Goal: Task Accomplishment & Management: Use online tool/utility

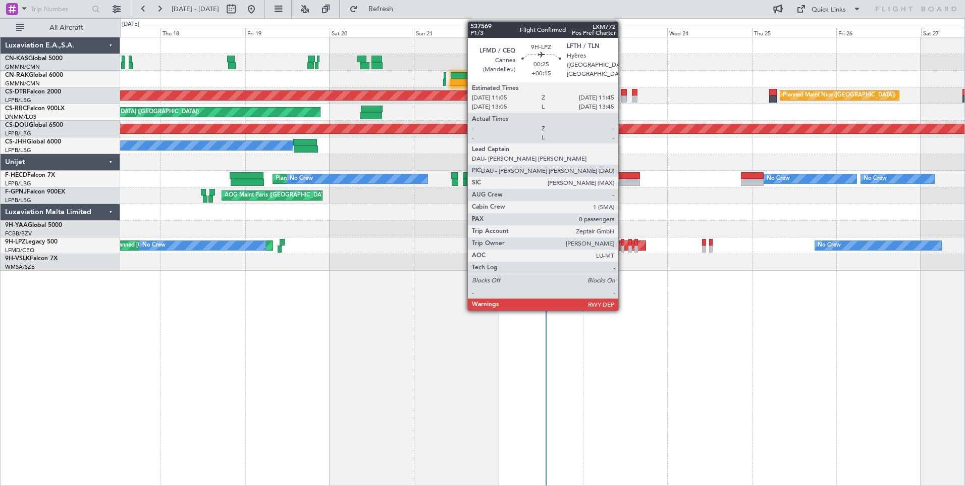
click at [623, 248] on div at bounding box center [622, 248] width 3 height 7
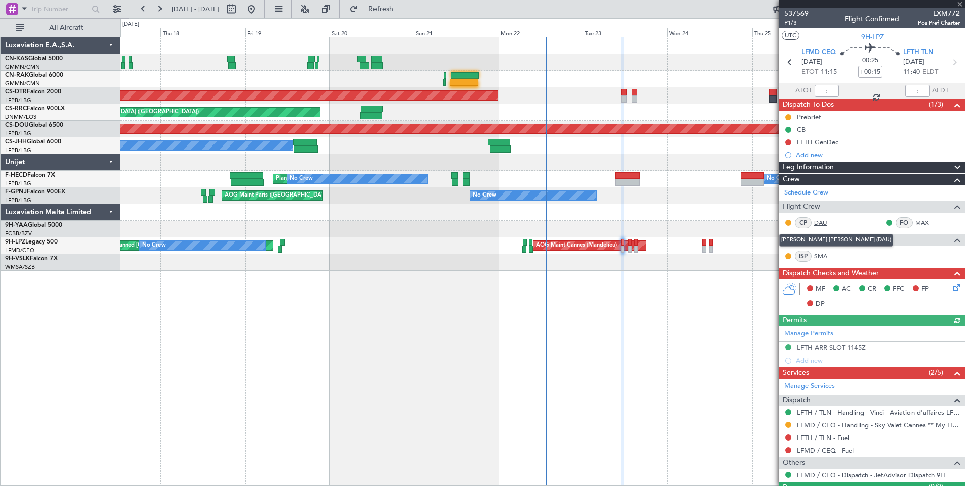
click at [818, 220] on link "DAU" at bounding box center [825, 222] width 23 height 9
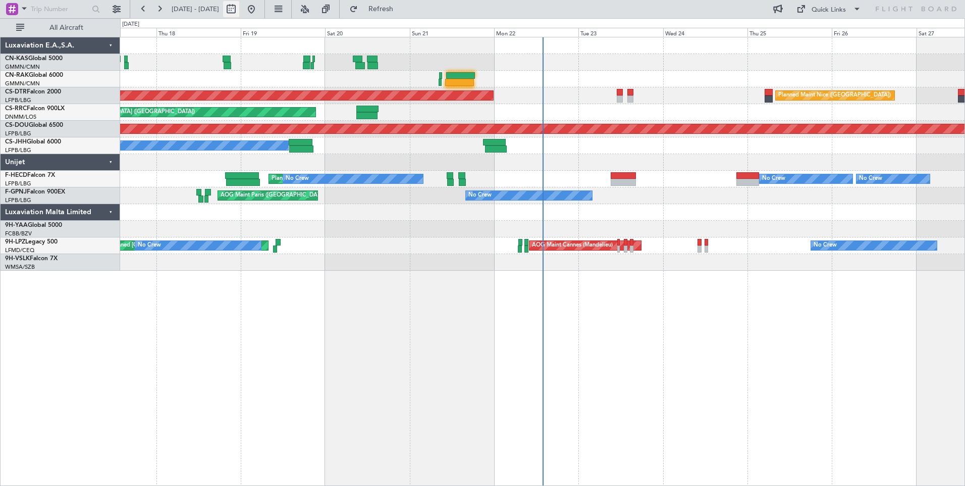
click at [239, 13] on button at bounding box center [231, 9] width 16 height 16
select select "9"
select select "2025"
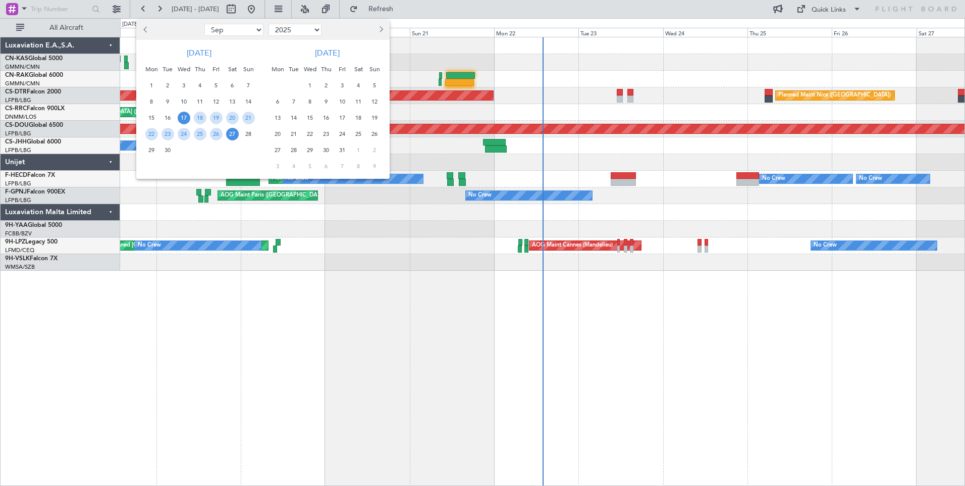
click at [381, 31] on span "Next month" at bounding box center [380, 29] width 6 height 6
select select "1"
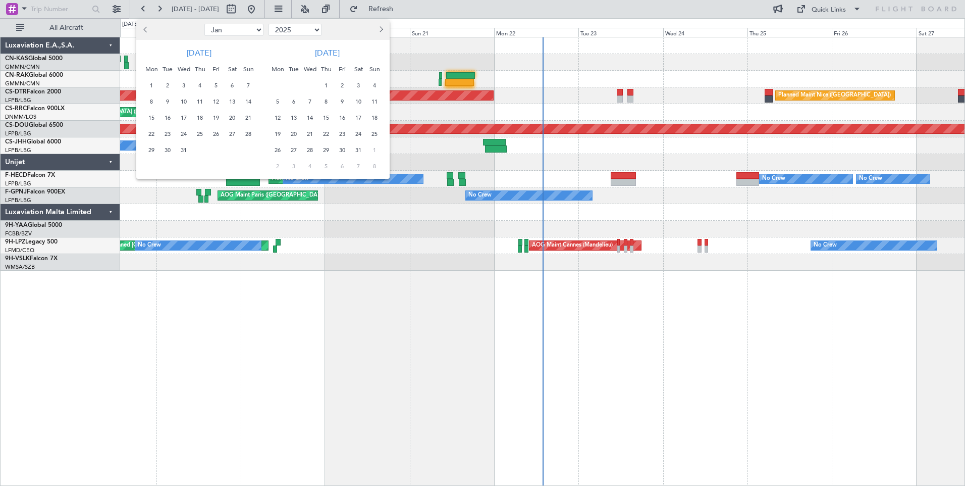
select select "2026"
click at [280, 121] on span "9" at bounding box center [278, 118] width 13 height 13
click at [275, 150] on span "23" at bounding box center [278, 150] width 13 height 13
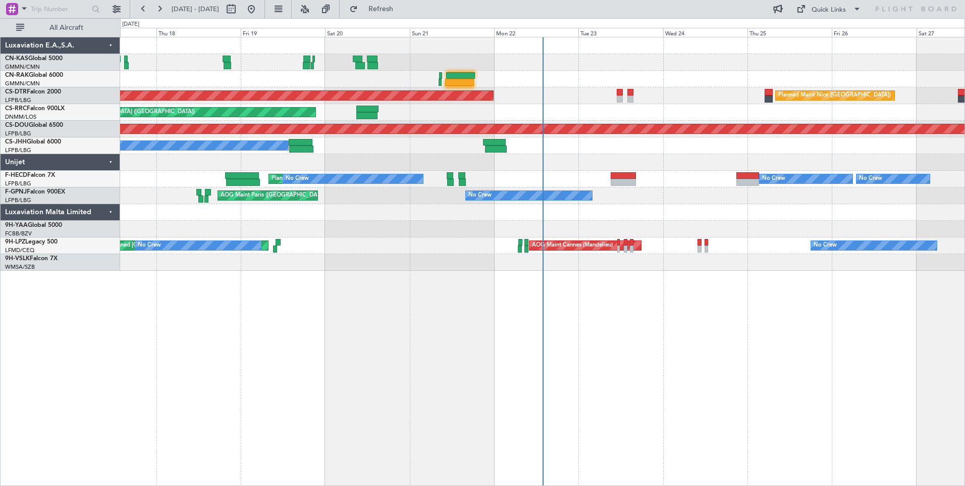
select select "2"
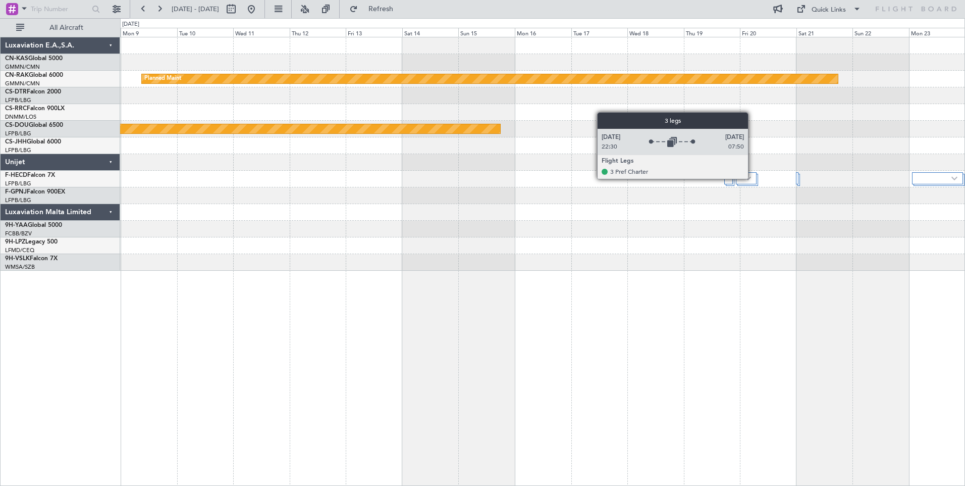
click at [753, 179] on div at bounding box center [746, 178] width 21 height 12
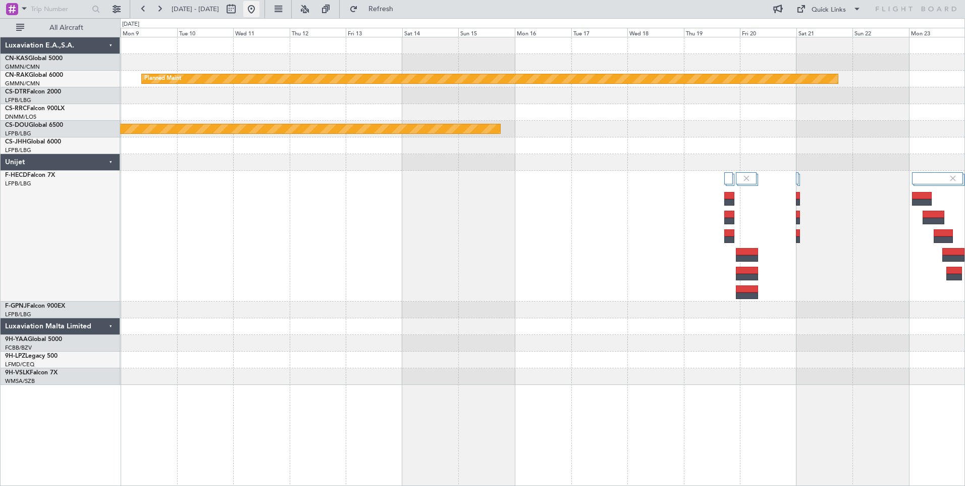
click at [259, 11] on button at bounding box center [251, 9] width 16 height 16
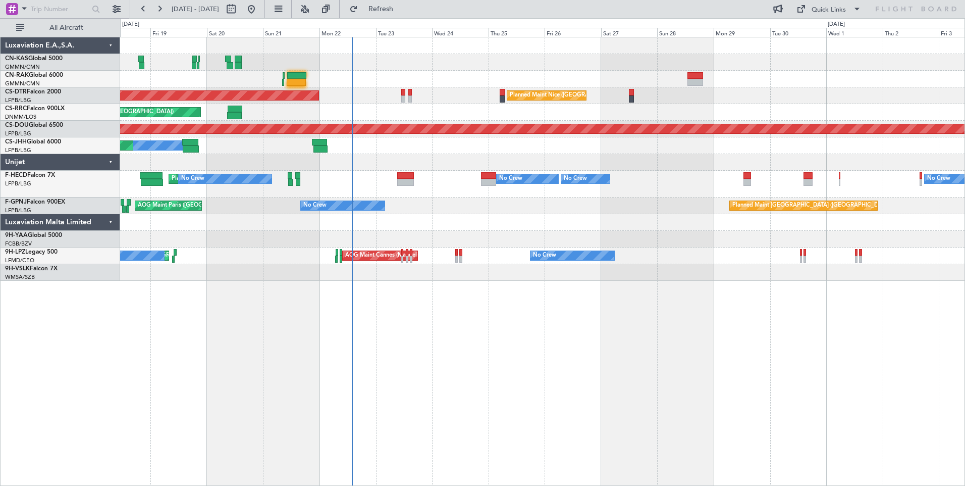
click at [557, 356] on div "AOG Maint Sofia Planned Maint Nice (Côte d'Azur Airport) Planned Maint Sofia Pl…" at bounding box center [542, 261] width 845 height 449
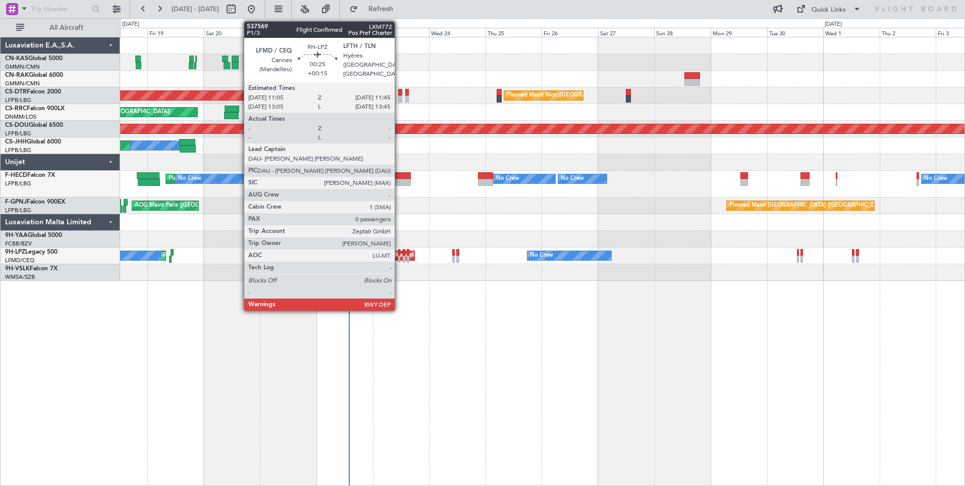
click at [399, 257] on div at bounding box center [399, 258] width 2 height 7
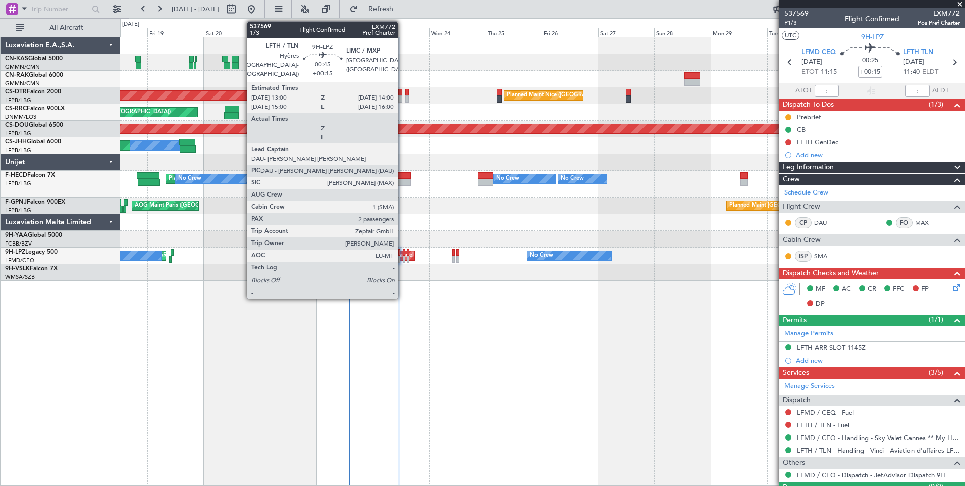
click at [403, 255] on div at bounding box center [404, 258] width 3 height 7
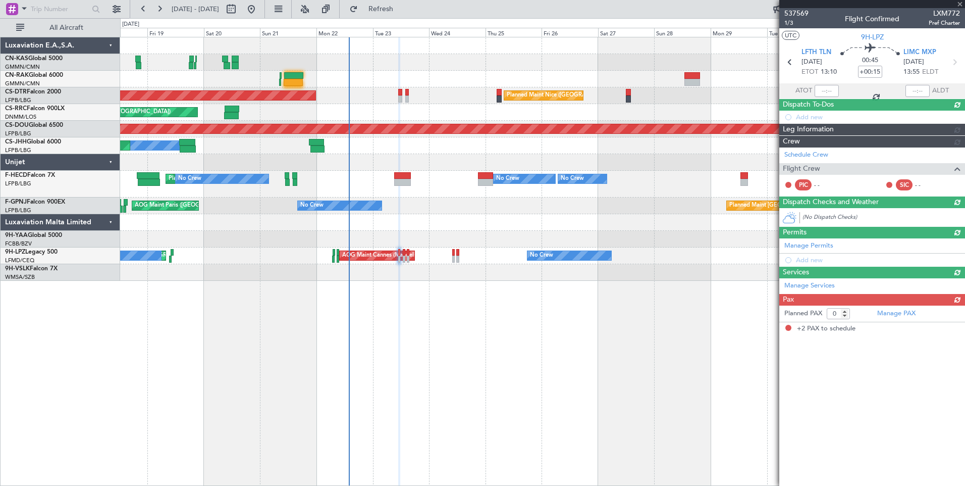
type input "2"
